Goal: Task Accomplishment & Management: Manage account settings

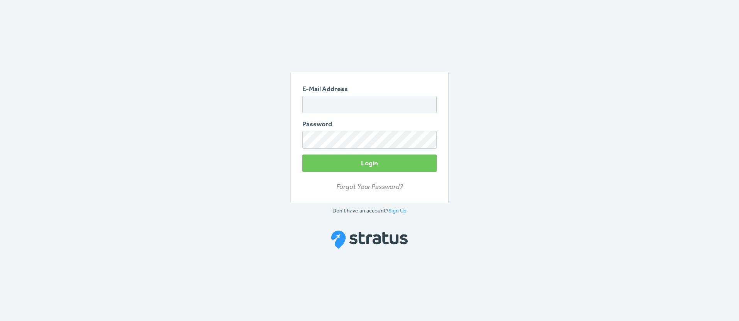
click at [348, 102] on input "E-Mail Address" at bounding box center [369, 104] width 134 height 17
type input "[EMAIL_ADDRESS][PERSON_NAME][DOMAIN_NAME]"
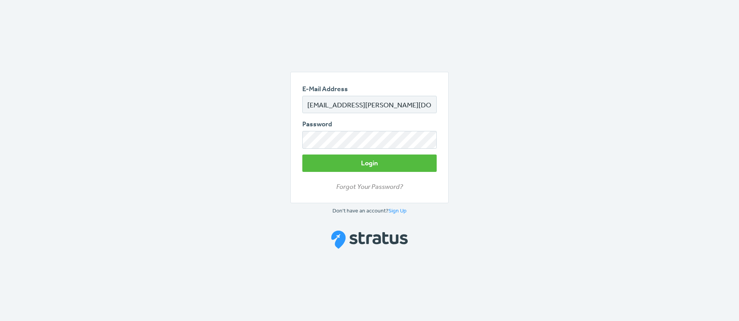
click at [398, 160] on button "Login" at bounding box center [369, 162] width 134 height 17
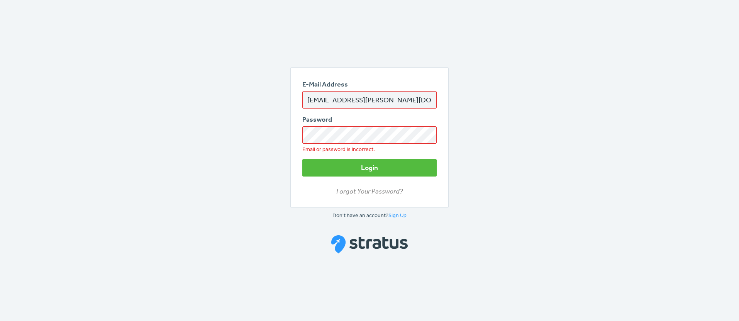
click at [368, 161] on button "Login" at bounding box center [369, 167] width 134 height 17
click at [480, 171] on main "E-Mail Address aleah.burggraff@vancethompsonvision.com Password Email or passwo…" at bounding box center [369, 160] width 739 height 321
click at [359, 90] on div "E-Mail Address aleah.burggraff@vancethompsonvision.com" at bounding box center [369, 93] width 134 height 29
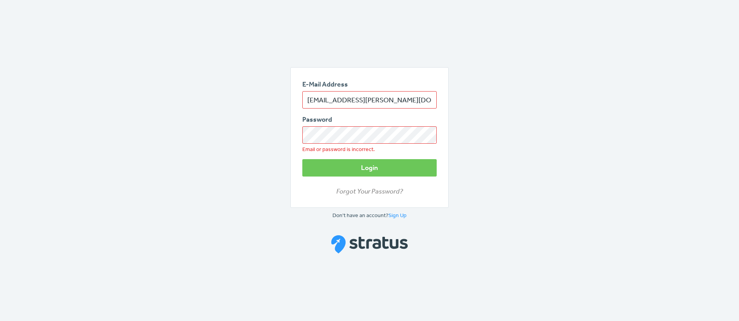
click at [382, 99] on input "[EMAIL_ADDRESS][PERSON_NAME][DOMAIN_NAME]" at bounding box center [369, 99] width 134 height 17
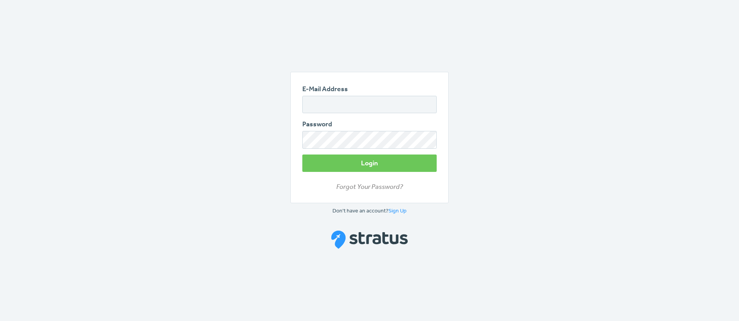
click at [348, 100] on input "E-Mail Address" at bounding box center [369, 104] width 134 height 17
type input "[EMAIL_ADDRESS][PERSON_NAME][DOMAIN_NAME]"
click at [377, 184] on link "Forgot Your Password?" at bounding box center [369, 186] width 134 height 10
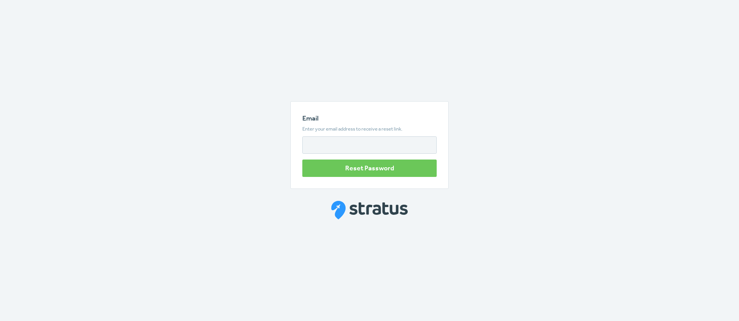
click at [343, 144] on input "Email" at bounding box center [369, 144] width 134 height 17
type input "aleah.burggraff@vancethompsonvision.com"
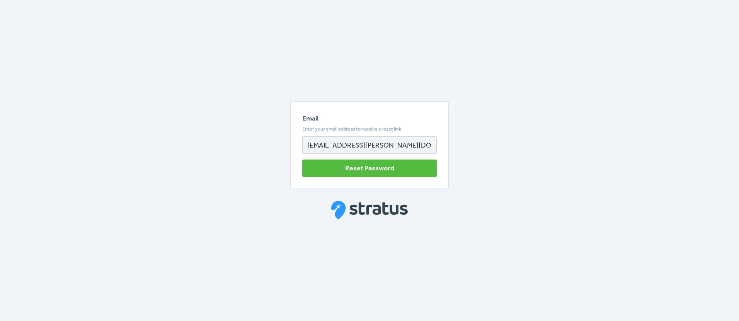
click at [351, 169] on button "Reset Password" at bounding box center [369, 167] width 134 height 17
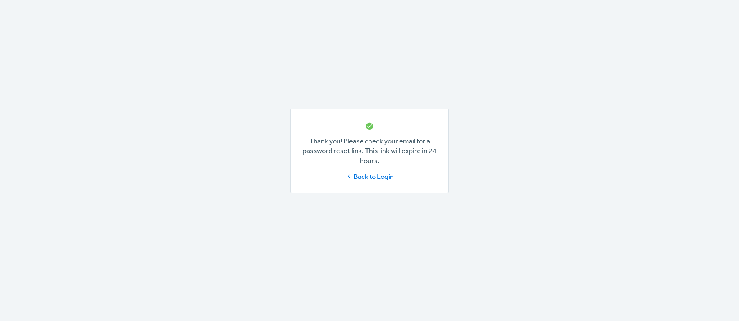
click at [366, 176] on link "Back to Login" at bounding box center [370, 176] width 48 height 10
